Goal: Transaction & Acquisition: Obtain resource

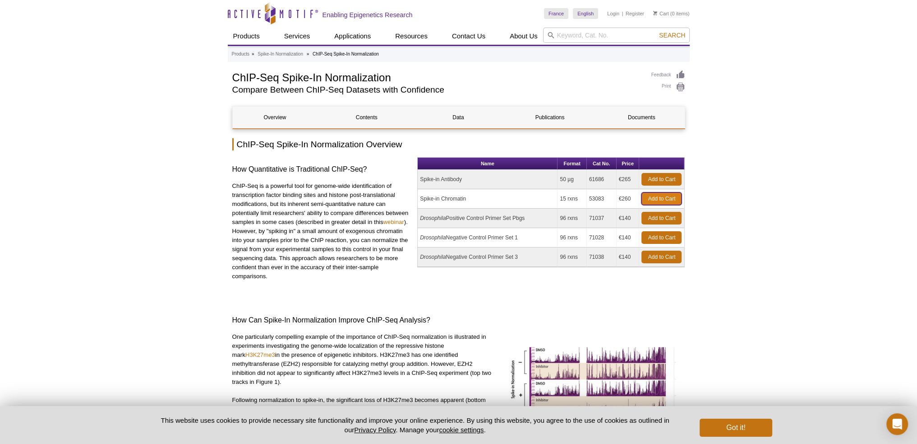
click at [655, 198] on link "Add to Cart" at bounding box center [662, 198] width 40 height 13
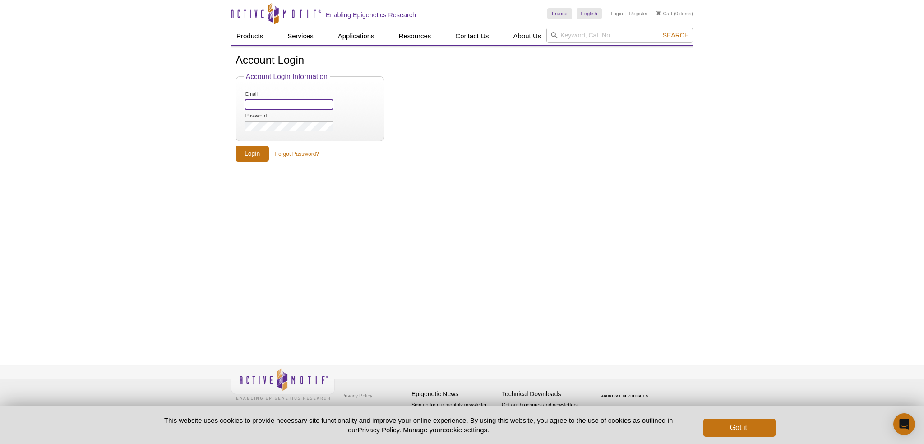
click at [296, 108] on input "Email" at bounding box center [289, 104] width 89 height 10
type input "[PERSON_NAME][EMAIL_ADDRESS][PERSON_NAME][DOMAIN_NAME]"
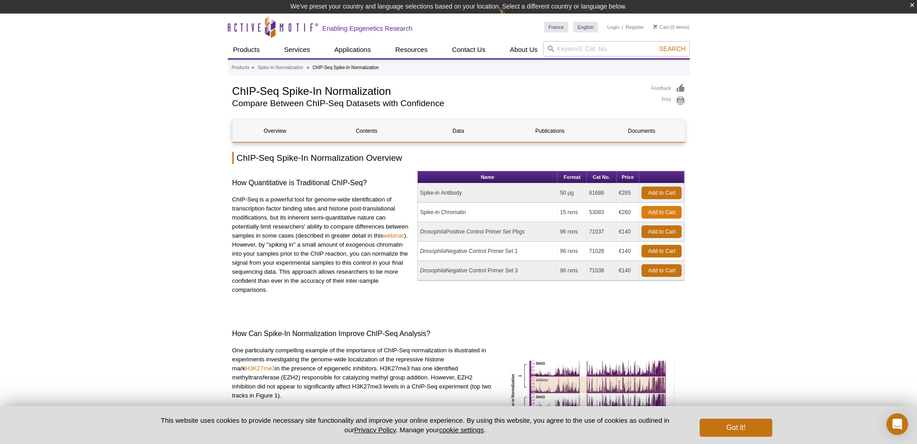
scroll to position [14, 0]
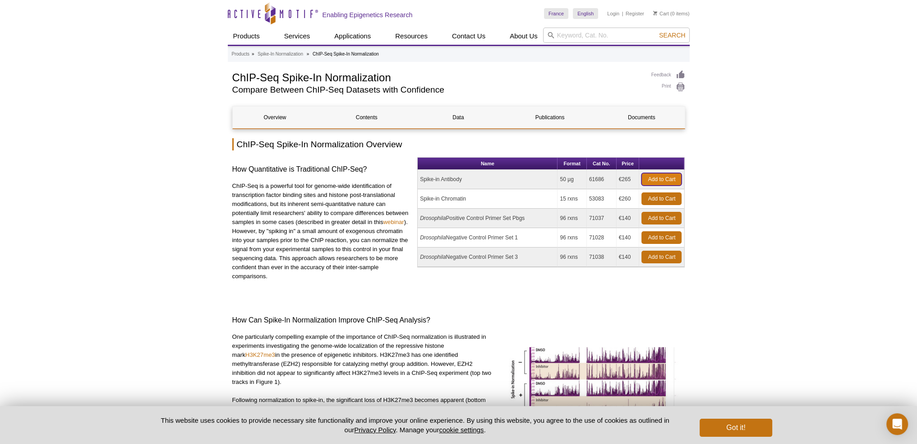
click at [660, 177] on link "Add to Cart" at bounding box center [662, 179] width 40 height 13
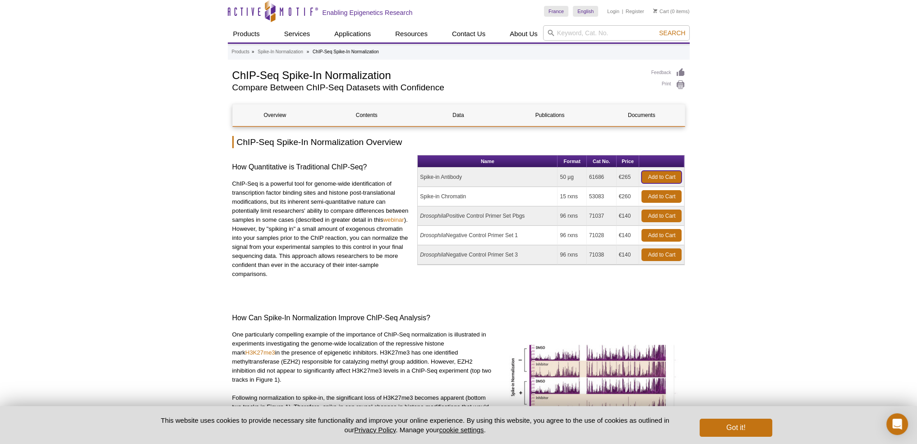
scroll to position [0, 0]
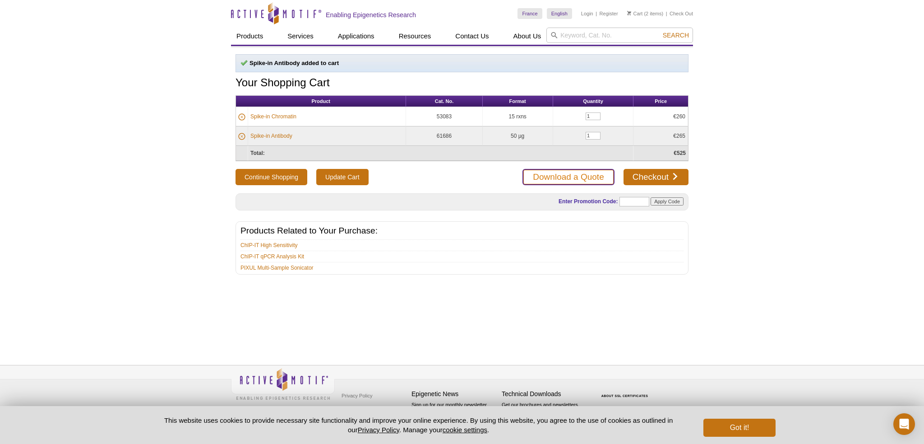
click at [568, 172] on link "Download a Quote" at bounding box center [569, 177] width 92 height 16
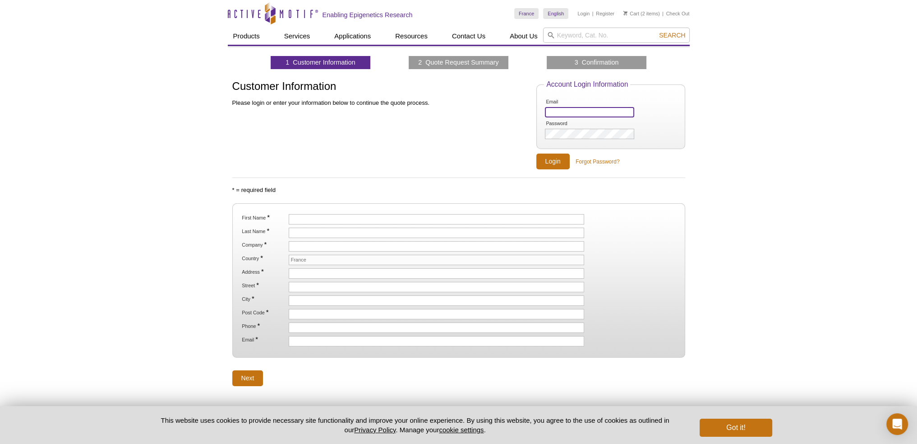
click at [589, 110] on input "Email" at bounding box center [589, 112] width 89 height 10
type input "[PERSON_NAME][EMAIL_ADDRESS][PERSON_NAME][DOMAIN_NAME]"
click at [576, 125] on label "Password" at bounding box center [568, 123] width 46 height 6
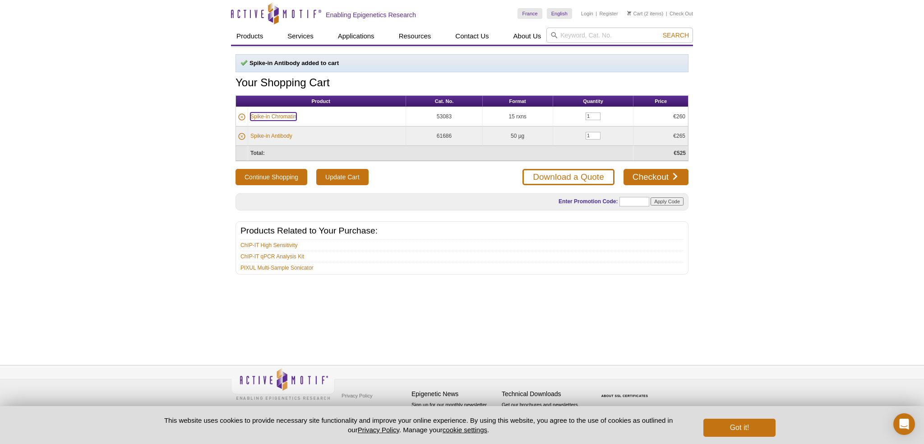
click at [271, 113] on link "Spike-in Chromatin" at bounding box center [273, 116] width 46 height 8
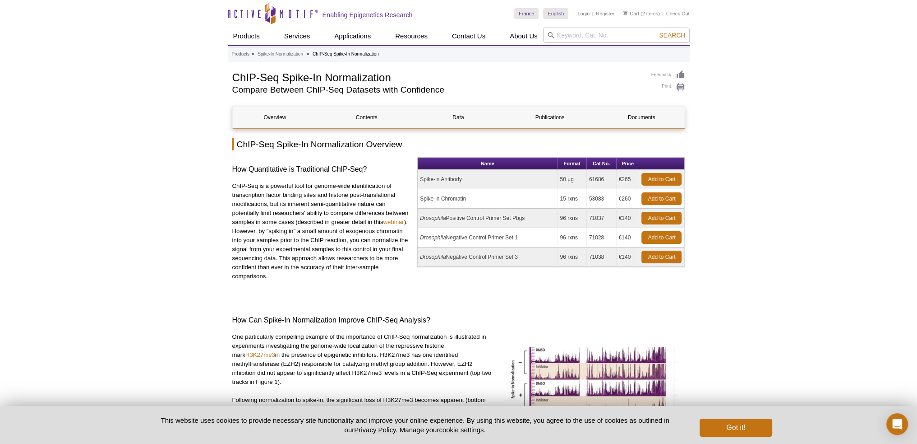
drag, startPoint x: 471, startPoint y: 179, endPoint x: 413, endPoint y: 182, distance: 57.4
click at [413, 182] on div "How Quantitative is Traditional ChIP-Seq? ChIP-Seq is a powerful tool for genom…" at bounding box center [458, 226] width 453 height 139
click at [446, 178] on td "Spike-in Antibody" at bounding box center [488, 179] width 140 height 19
drag, startPoint x: 471, startPoint y: 199, endPoint x: 421, endPoint y: 198, distance: 49.6
click at [421, 198] on td "Spike-in Chromatin" at bounding box center [488, 198] width 140 height 19
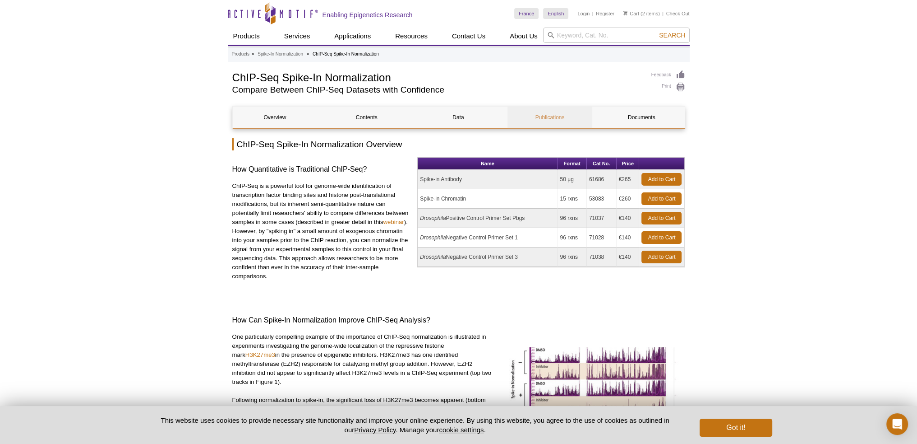
copy td "Spike-in Chromatin"
click at [636, 13] on link "Cart" at bounding box center [632, 13] width 16 height 6
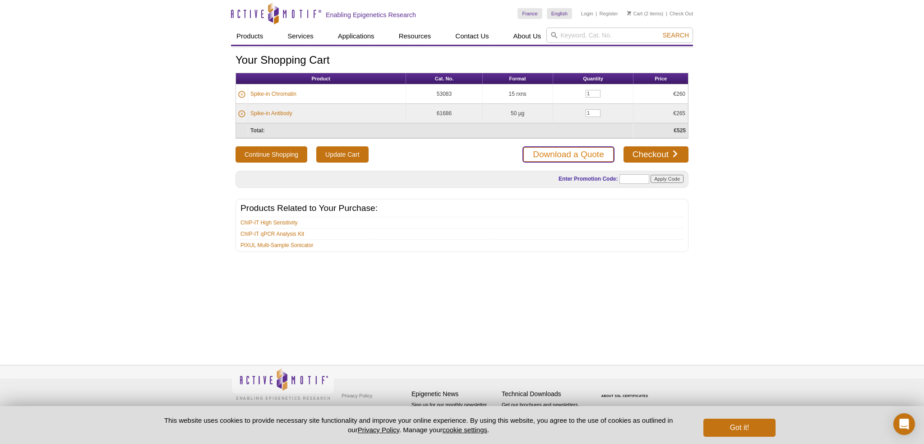
click at [564, 154] on link "Download a Quote" at bounding box center [569, 154] width 92 height 16
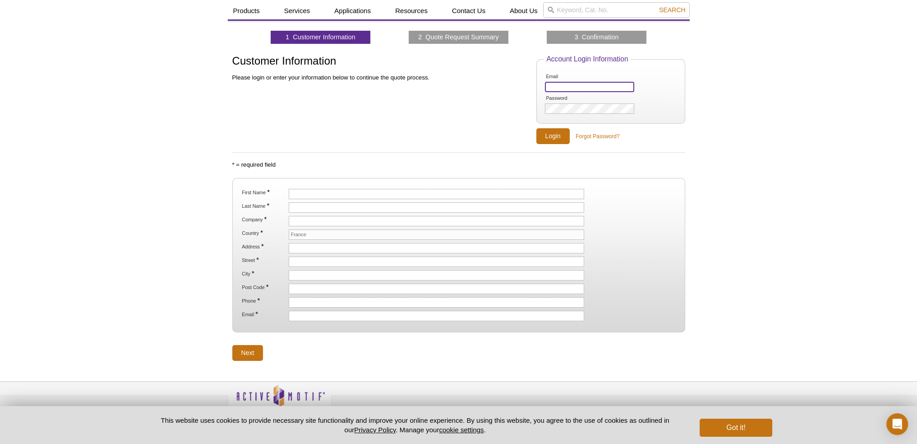
scroll to position [39, 0]
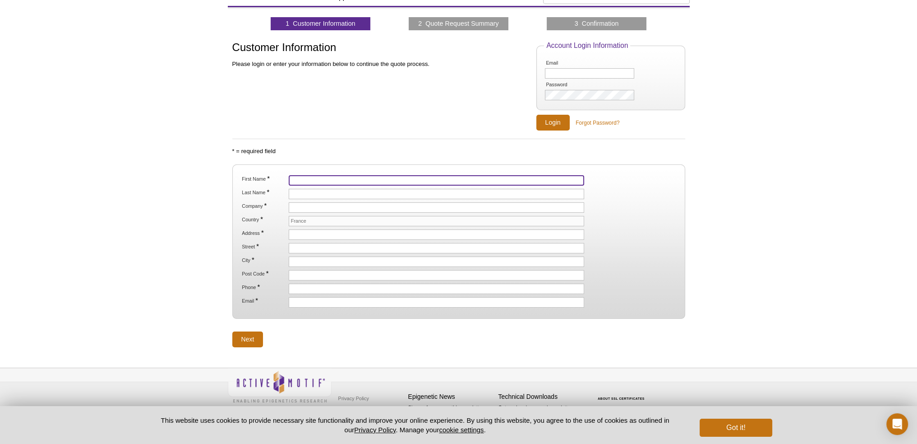
click at [324, 180] on input "First Name *" at bounding box center [437, 180] width 296 height 10
type input "[PERSON_NAME]"
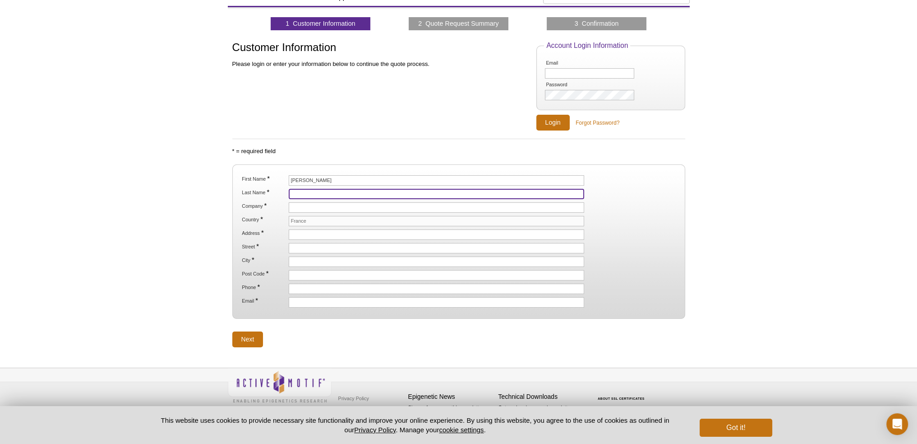
type input "[PERSON_NAME]"
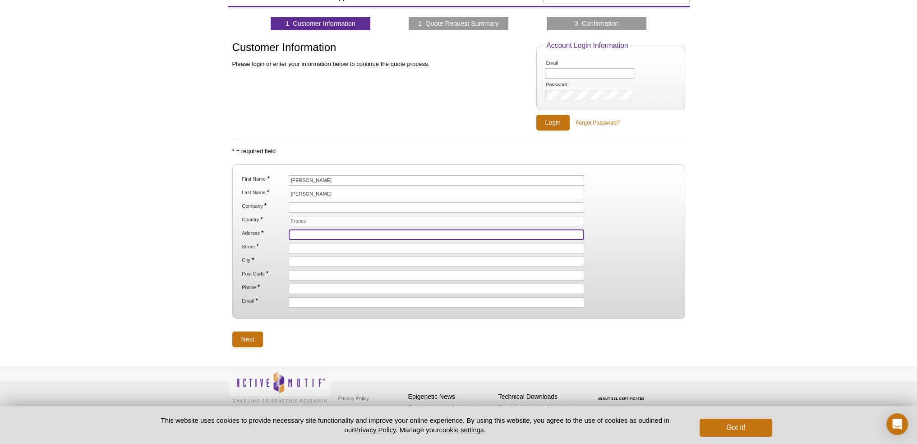
type input "[STREET_ADDRESS][PERSON_NAME]"
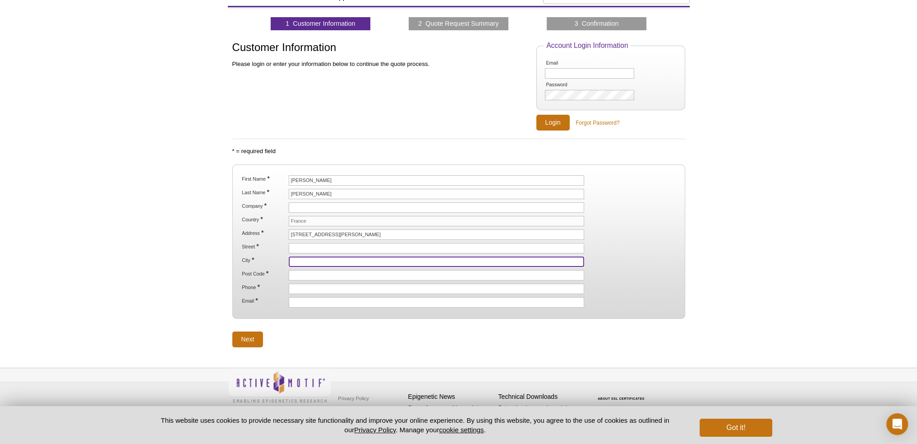
type input "[GEOGRAPHIC_DATA]"
type input "75013"
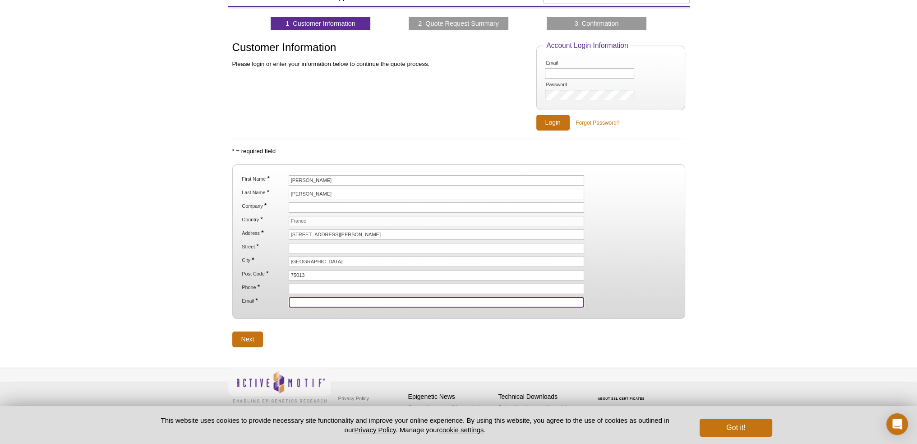
type input "[PERSON_NAME][EMAIL_ADDRESS][PERSON_NAME][DOMAIN_NAME]"
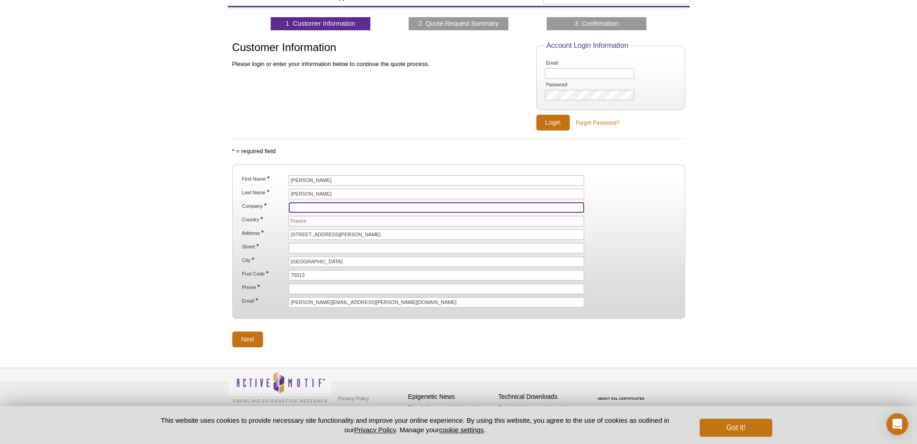
click at [338, 208] on input "Company *" at bounding box center [437, 207] width 296 height 10
click at [296, 208] on input "Company *" at bounding box center [437, 207] width 296 height 10
paste input "CNRS IJM UMR7592 UPC"
type input "CNRS IJM UMR7592 UPC"
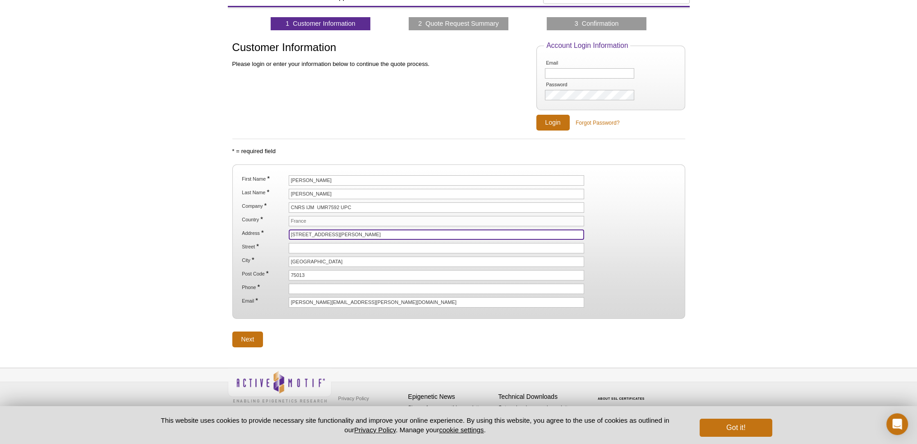
drag, startPoint x: 340, startPoint y: 234, endPoint x: 297, endPoint y: 233, distance: 42.9
click at [297, 233] on input "[STREET_ADDRESS][PERSON_NAME]" at bounding box center [437, 234] width 296 height 10
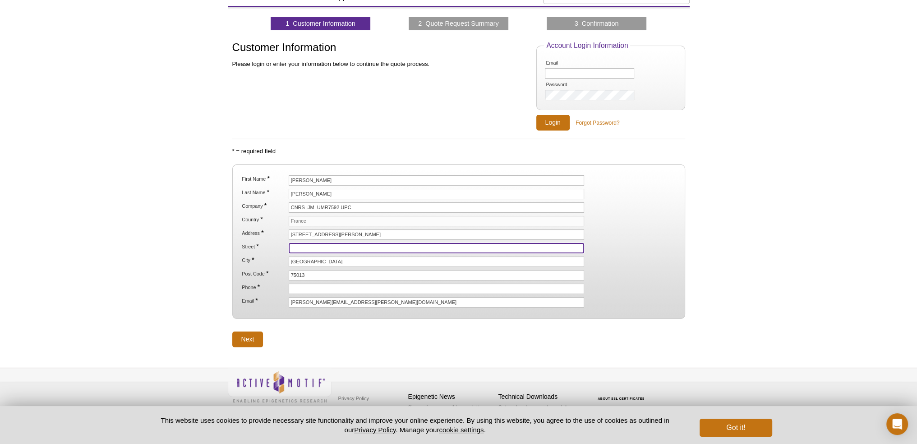
click at [303, 247] on input "Street *" at bounding box center [437, 248] width 296 height 10
paste input "rue Hélène Brion"
type input "rue Hélène Brion"
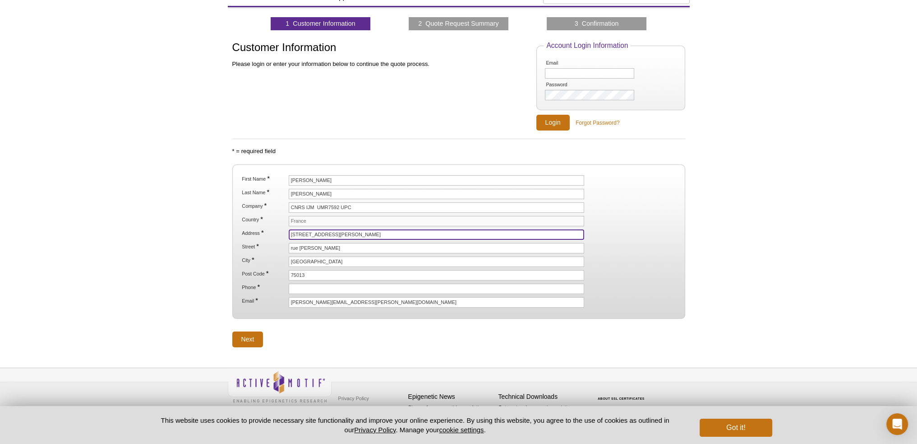
drag, startPoint x: 291, startPoint y: 234, endPoint x: 338, endPoint y: 231, distance: 46.6
click at [338, 231] on input "[STREET_ADDRESS][PERSON_NAME]" at bounding box center [437, 234] width 296 height 10
type input "Bat Buffon"
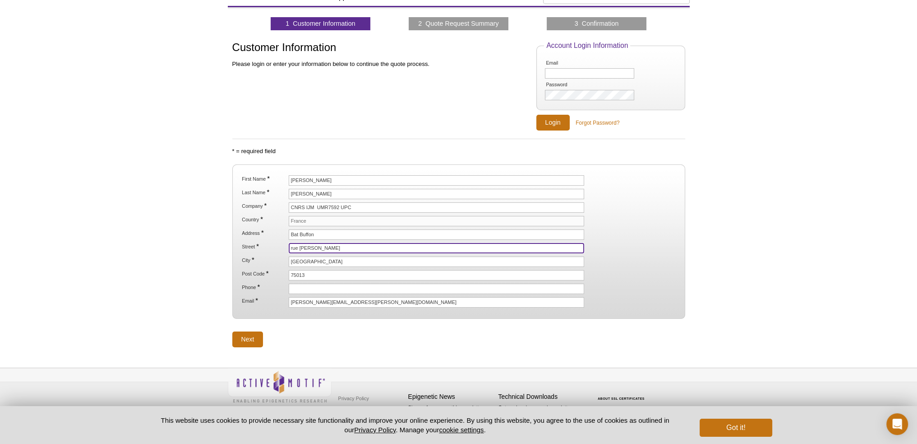
click at [290, 247] on input "rue Hélène Brion" at bounding box center [437, 248] width 296 height 10
type input "[STREET_ADDRESS][PERSON_NAME]"
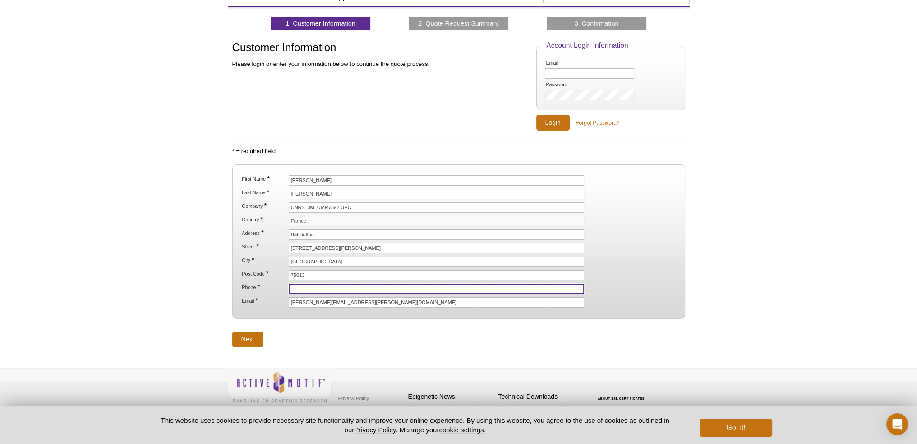
click at [308, 287] on input "Phone *" at bounding box center [437, 288] width 296 height 10
paste input "[PHONE_NUMBER]"
type input "[PHONE_NUMBER]"
click at [247, 336] on input "Next" at bounding box center [247, 339] width 31 height 16
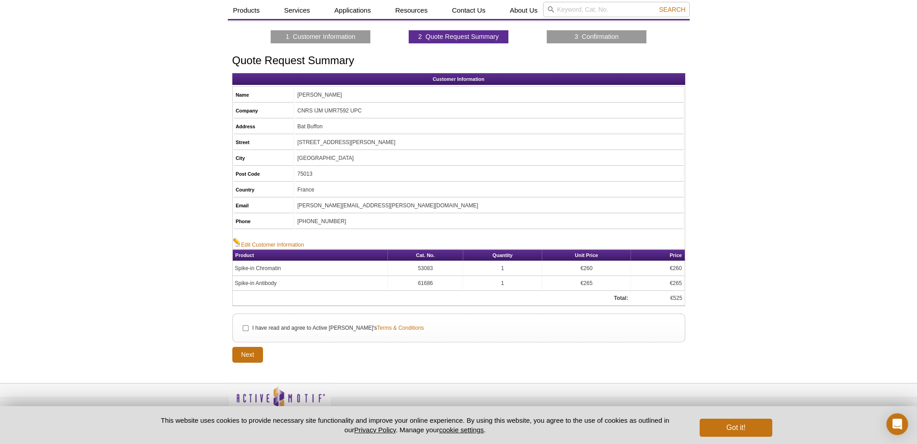
scroll to position [40, 0]
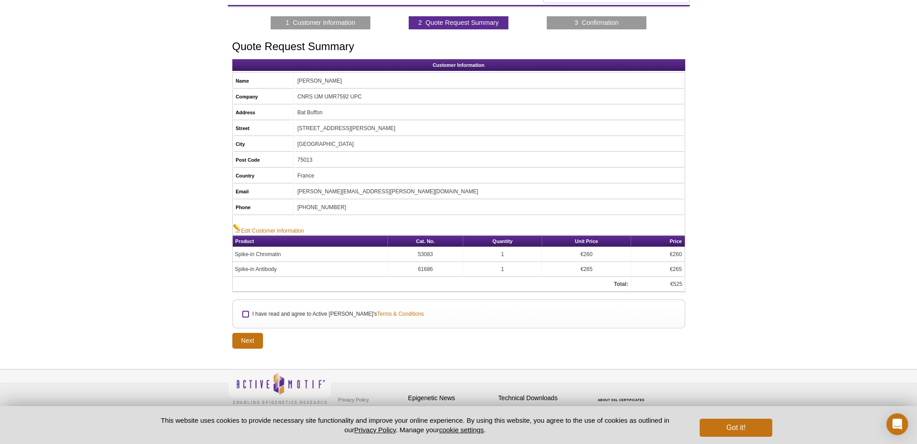
click at [245, 311] on input "I have read and agree to Active [PERSON_NAME]'s Terms & Conditions" at bounding box center [246, 314] width 6 height 6
checkbox input "true"
click at [247, 334] on input "Next" at bounding box center [247, 341] width 31 height 16
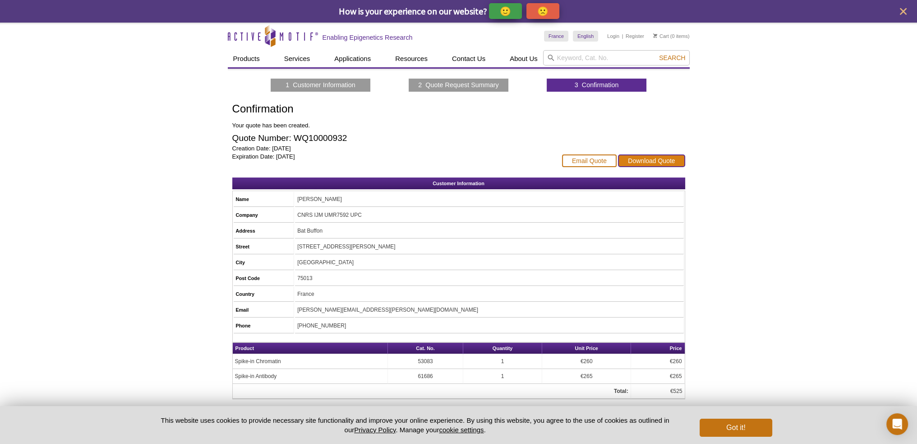
click at [672, 164] on link "Download Quote" at bounding box center [651, 160] width 67 height 13
